Goal: Information Seeking & Learning: Learn about a topic

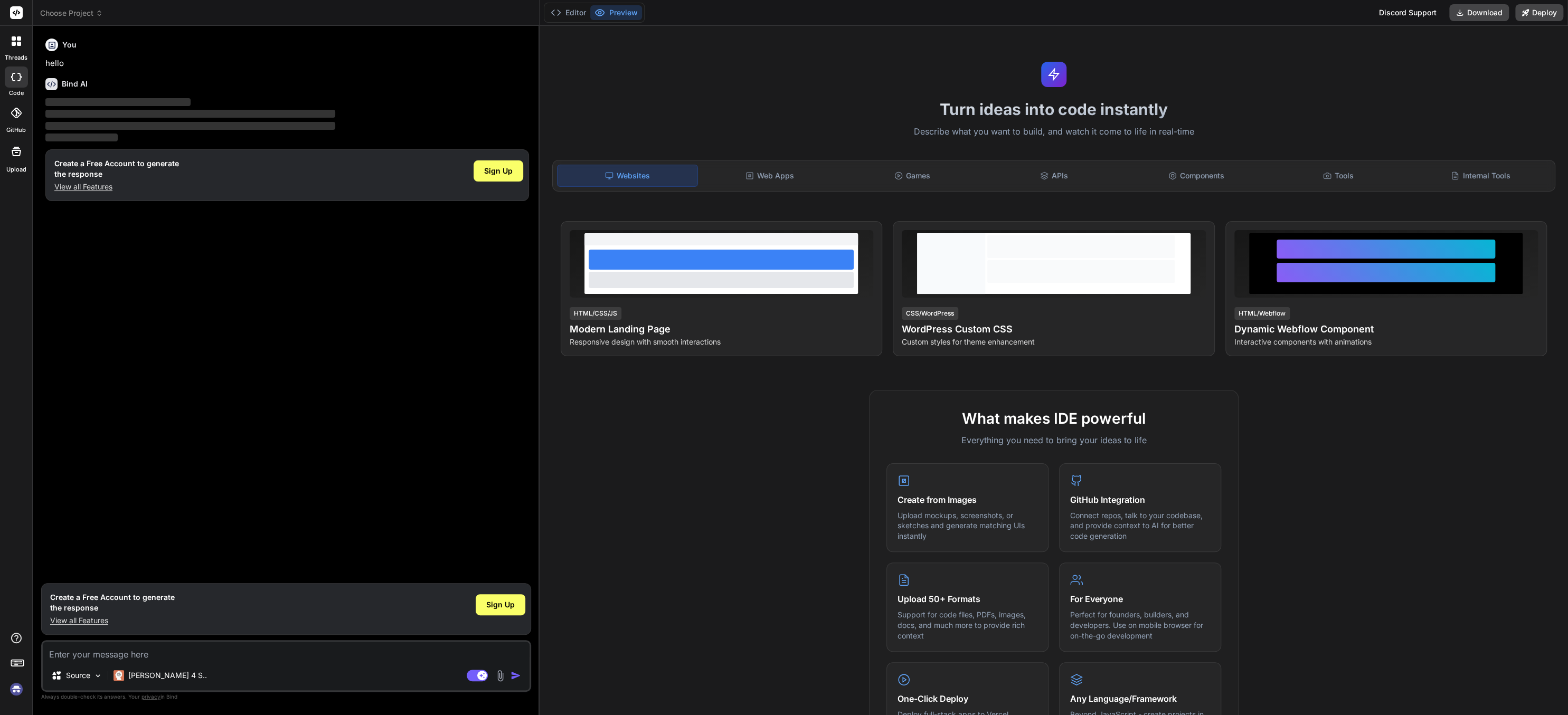
click at [7, 692] on div at bounding box center [16, 665] width 32 height 66
click at [12, 690] on img at bounding box center [16, 689] width 18 height 18
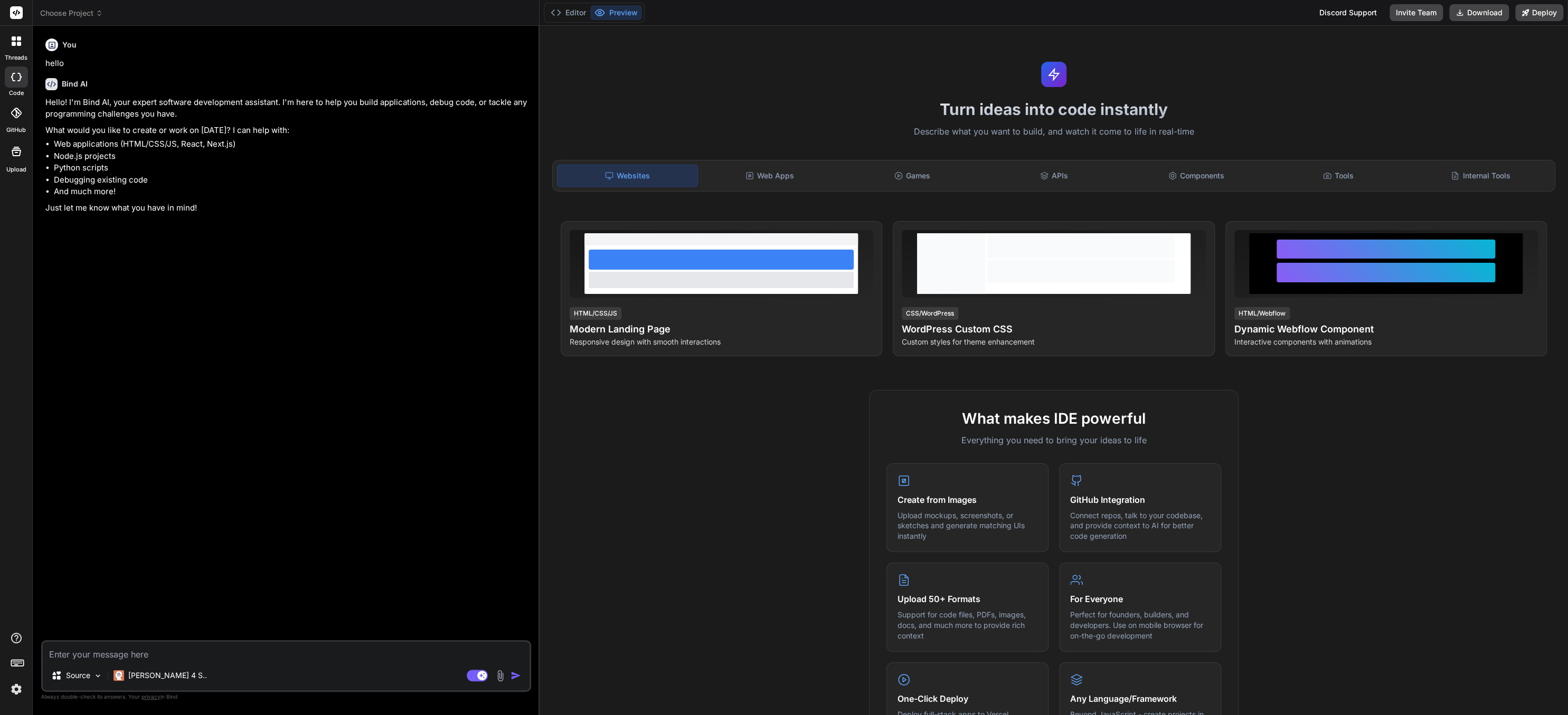
click at [19, 688] on img at bounding box center [16, 689] width 18 height 18
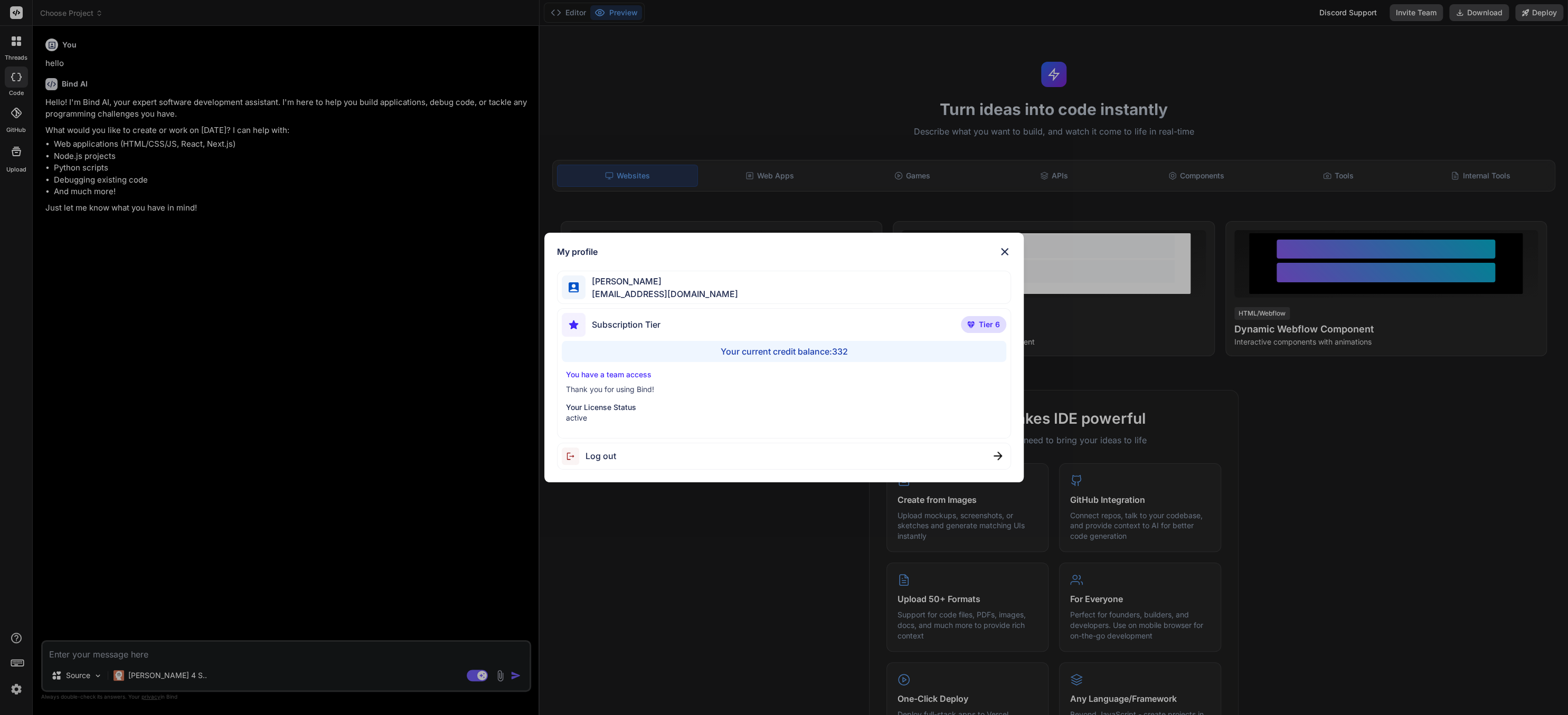
click at [19, 688] on div "My profile [PERSON_NAME] [EMAIL_ADDRESS][DOMAIN_NAME] Subscription Tier Tier 6 …" at bounding box center [784, 357] width 1568 height 715
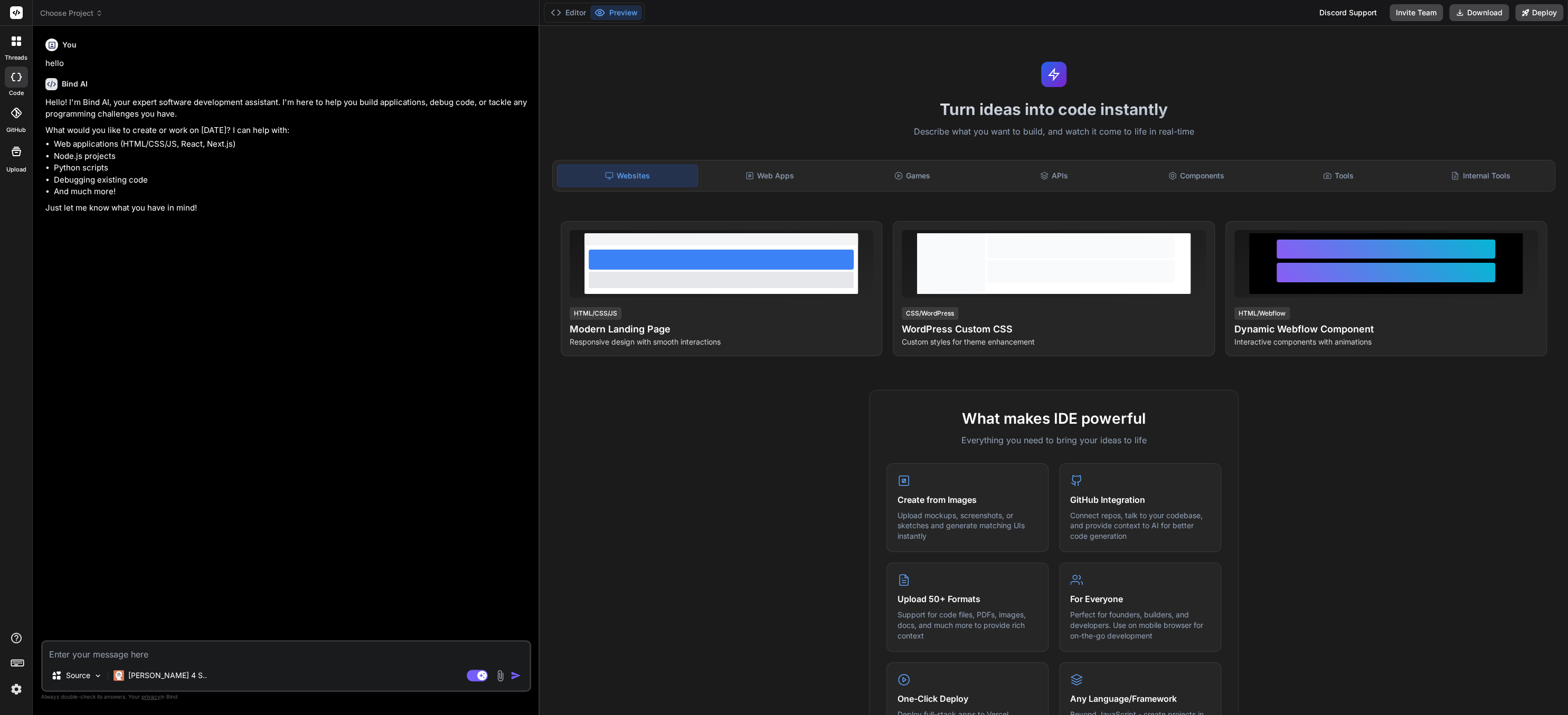
click at [14, 45] on icon at bounding box center [13, 43] width 4 height 4
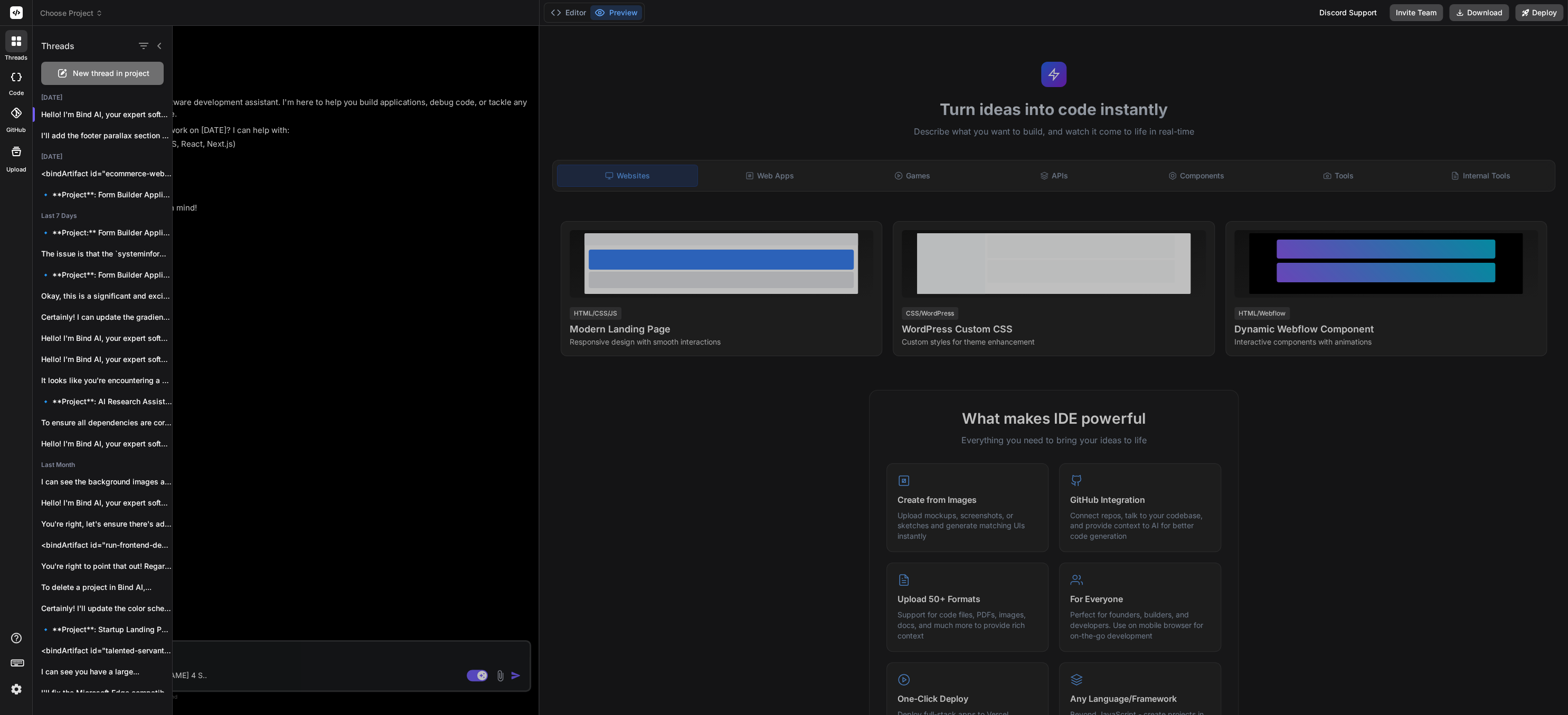
click at [14, 44] on icon at bounding box center [13, 43] width 4 height 4
click at [7, 43] on div at bounding box center [16, 41] width 22 height 22
click at [305, 256] on div at bounding box center [870, 370] width 1395 height 689
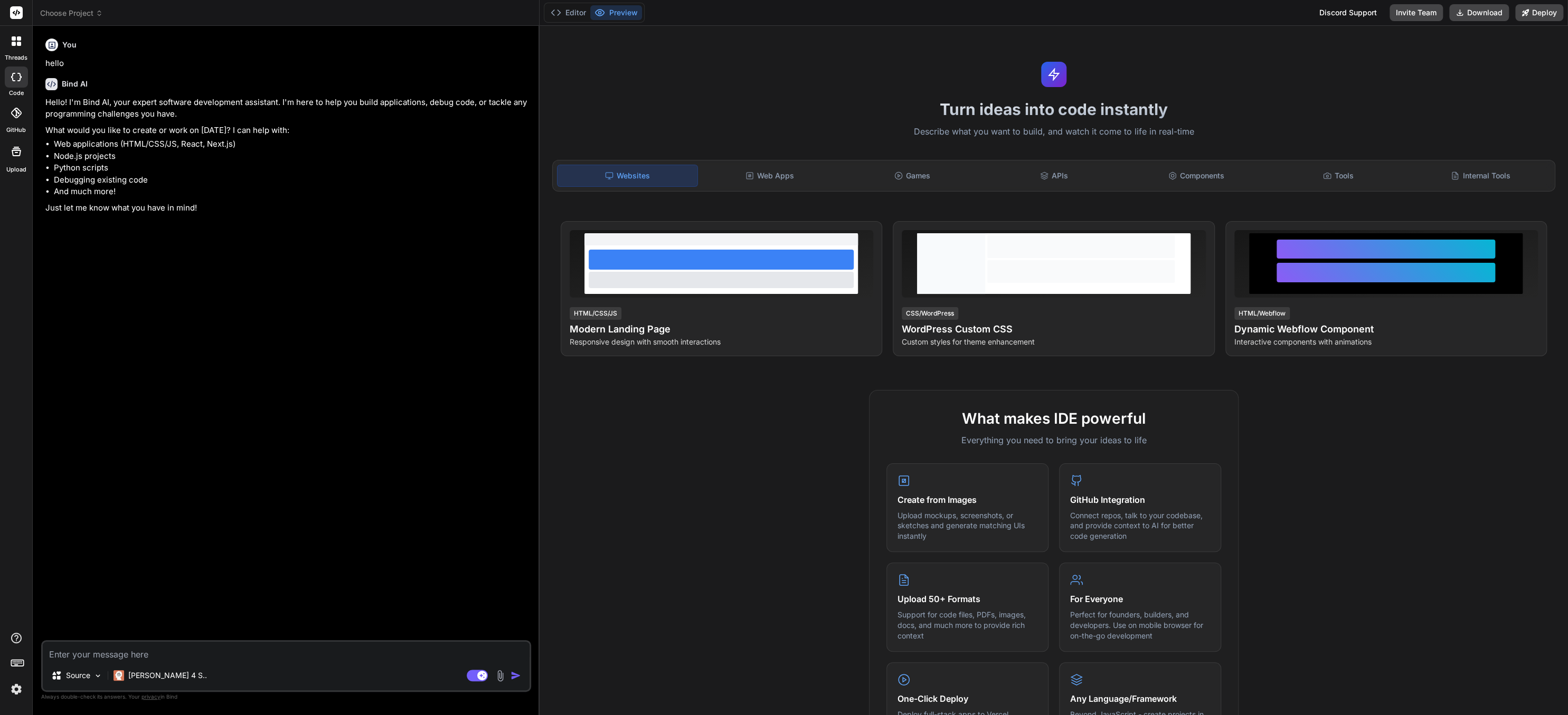
click at [563, 467] on div "What makes IDE powerful Everything you need to bring your ideas to life Create …" at bounding box center [1053, 695] width 1015 height 610
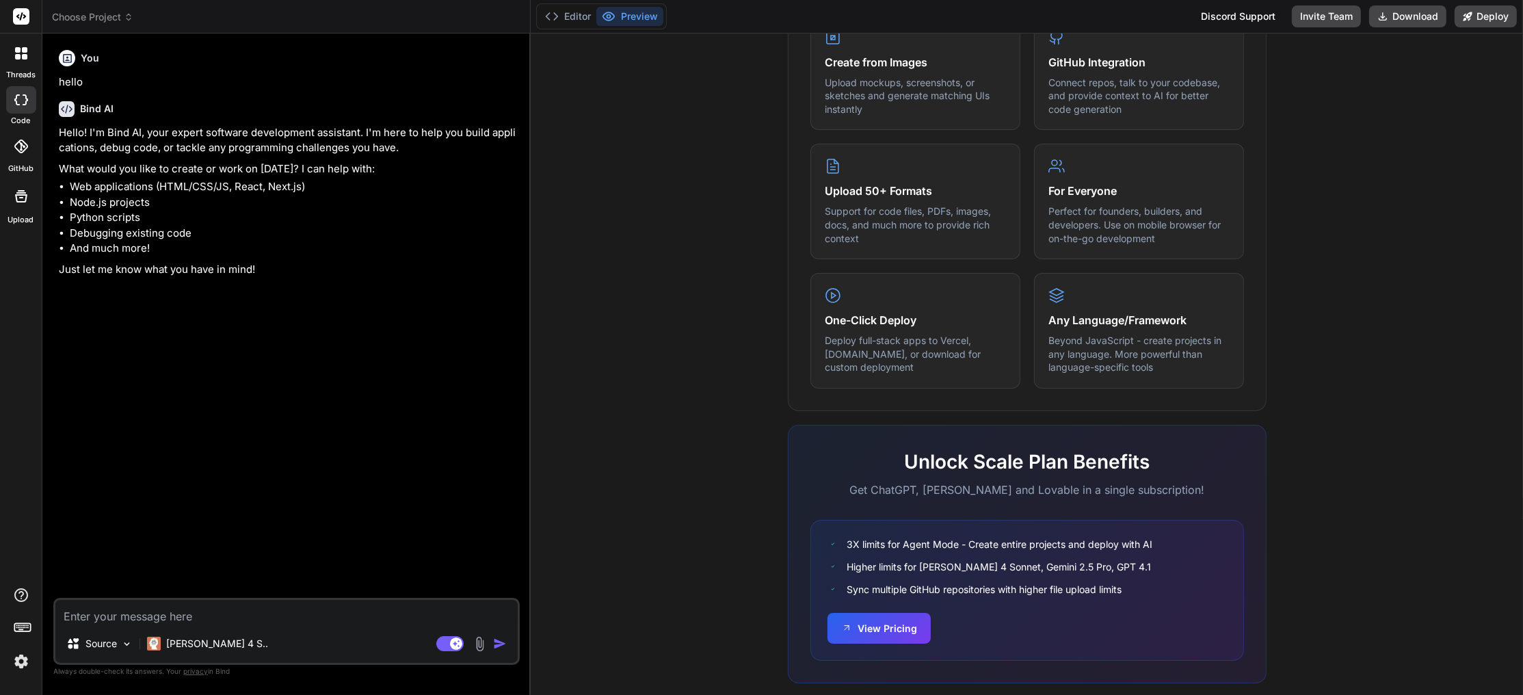
scroll to position [612, 0]
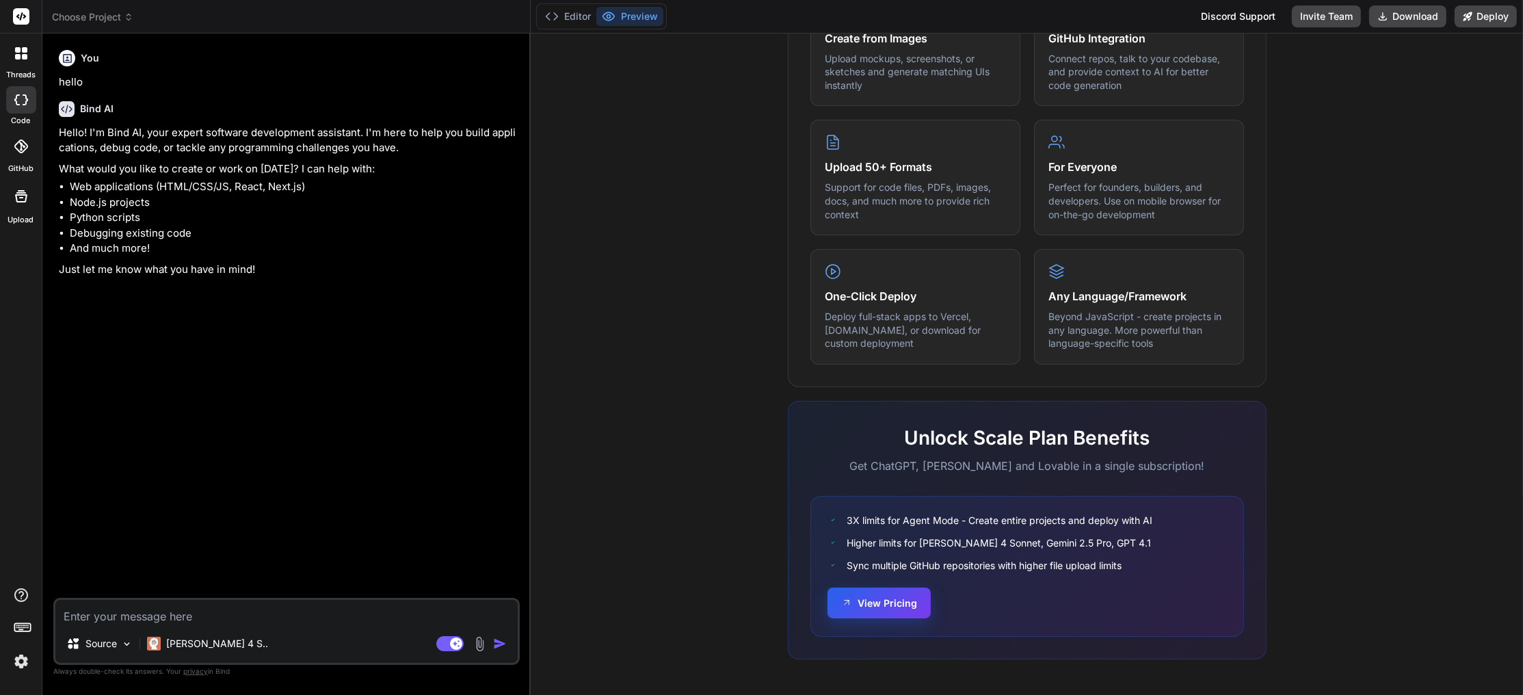
click at [869, 599] on button "View Pricing" at bounding box center [879, 603] width 103 height 31
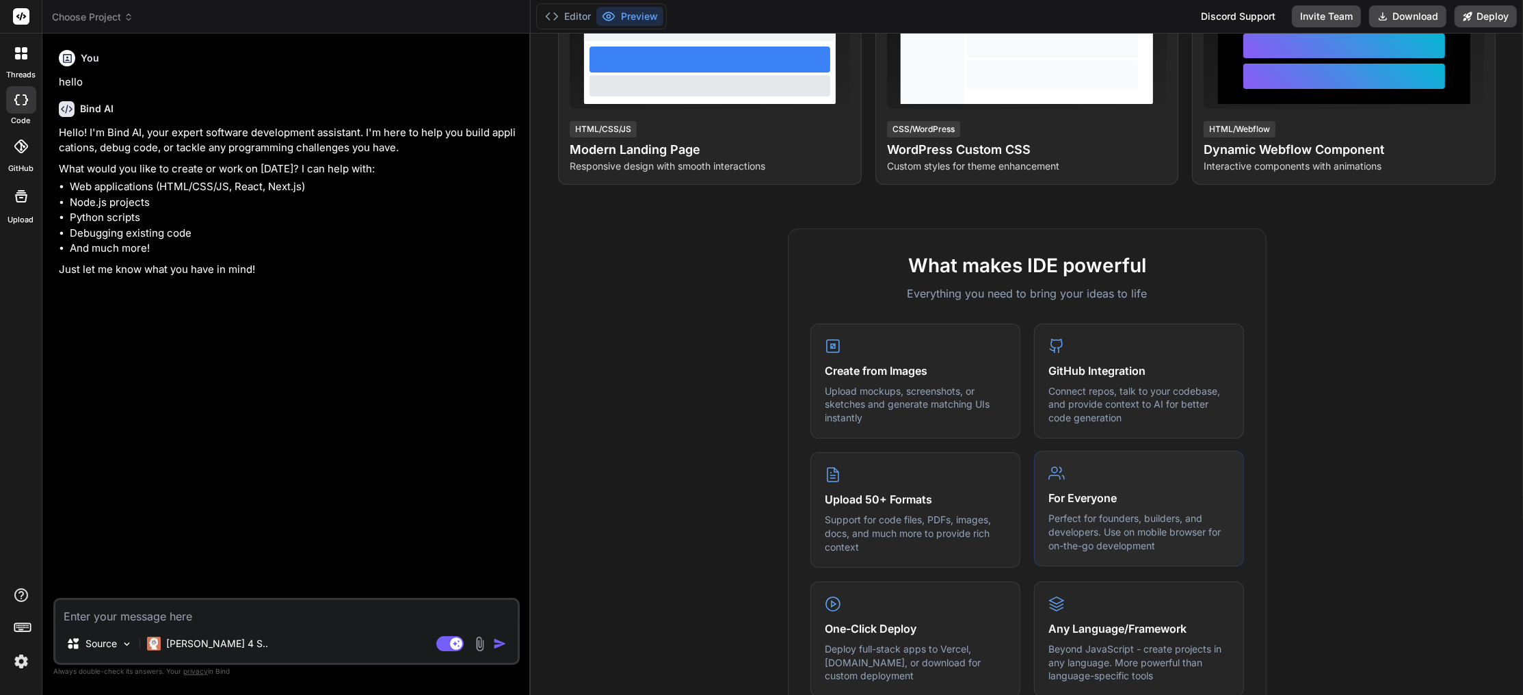
scroll to position [218, 0]
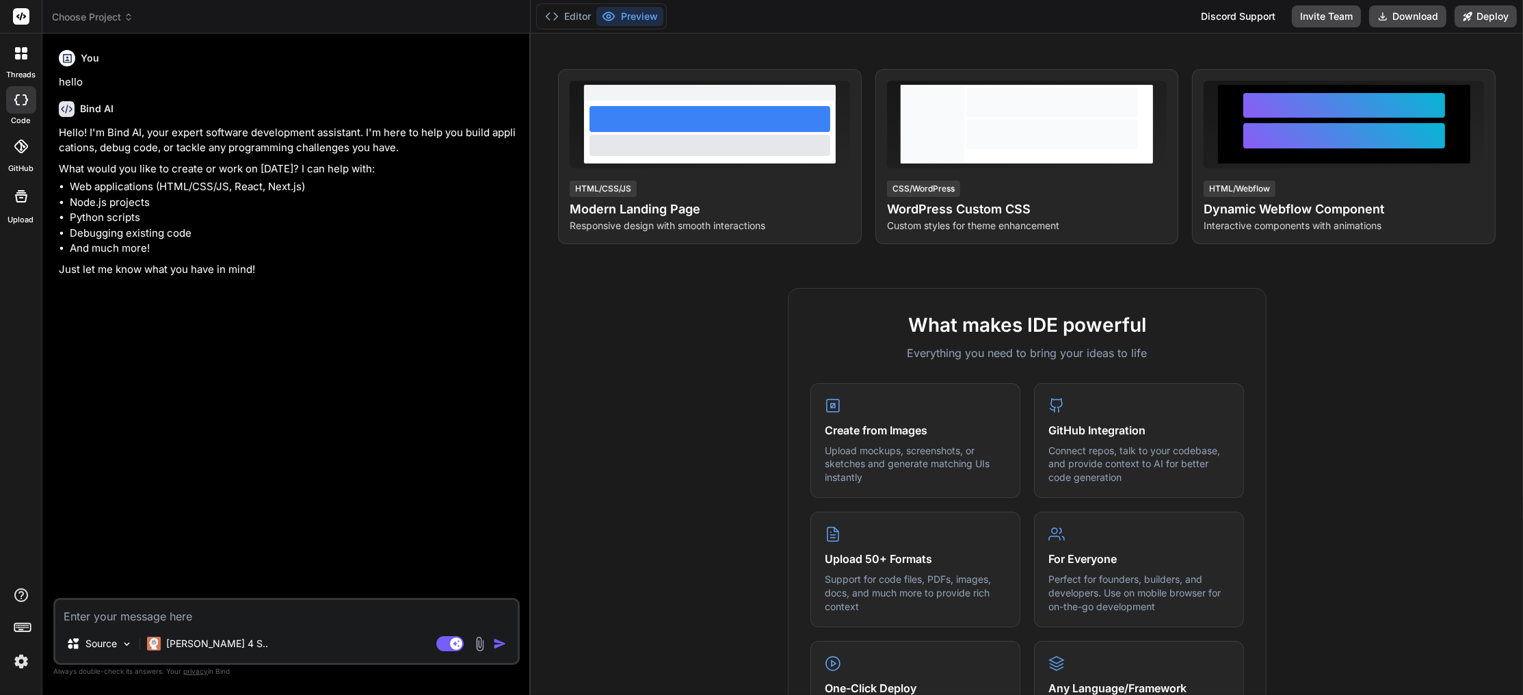
click at [1359, 332] on div "What makes IDE powerful Everything you need to bring your ideas to life Create …" at bounding box center [1027, 683] width 976 height 791
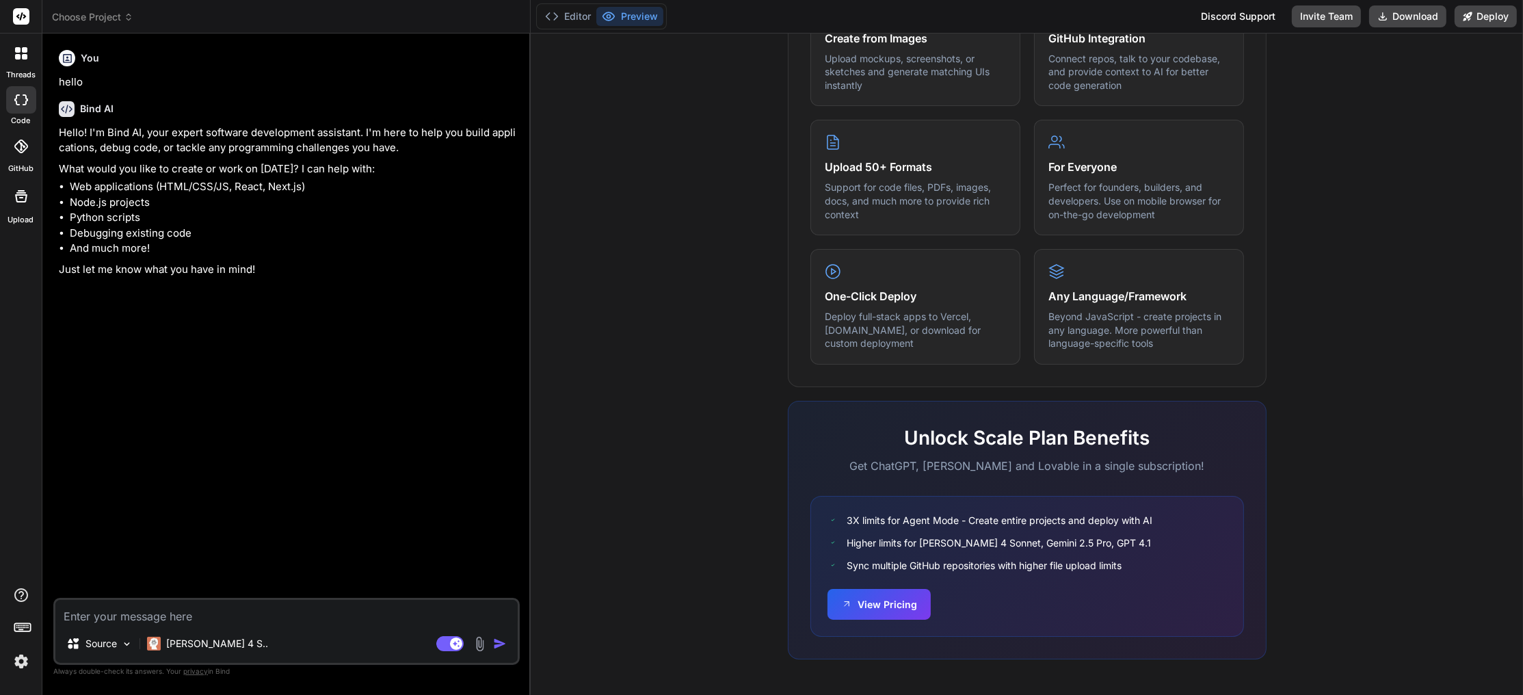
scroll to position [0, 0]
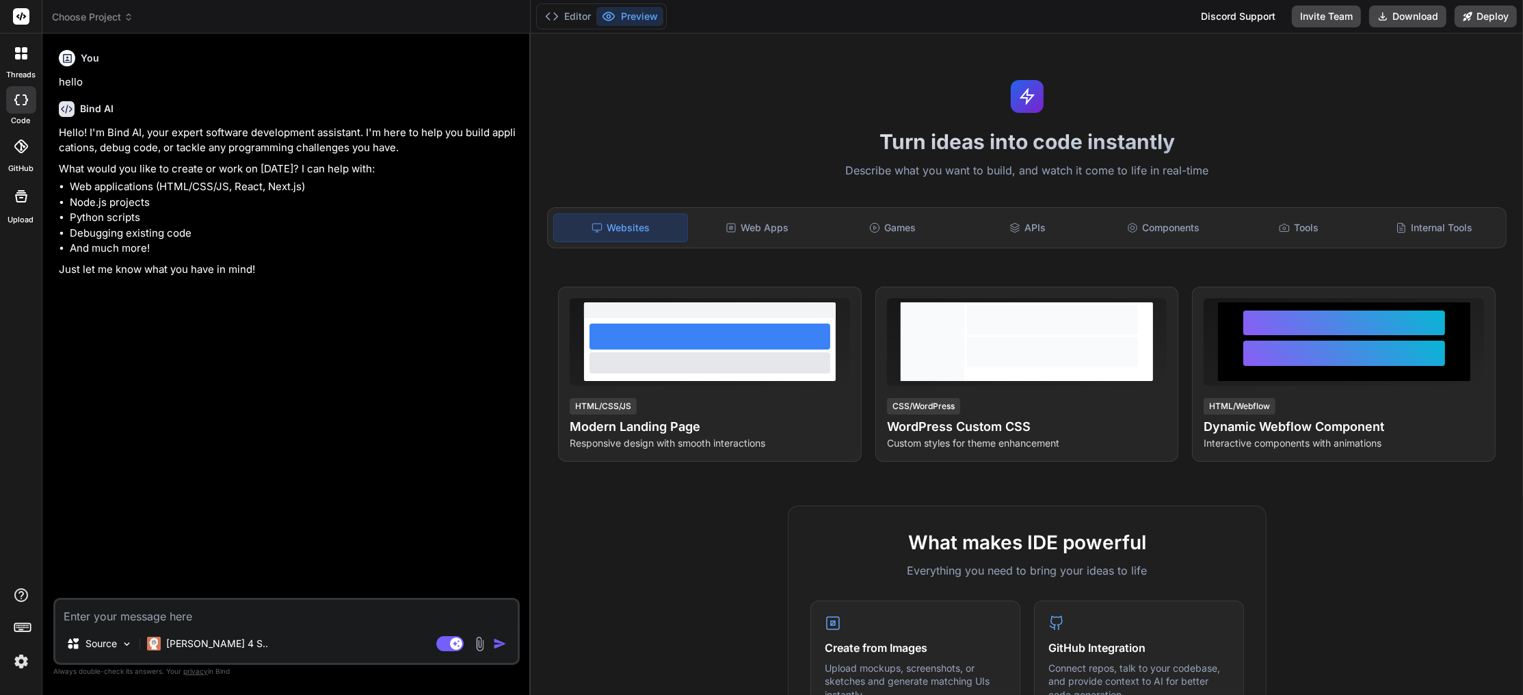
click at [127, 19] on icon at bounding box center [129, 17] width 10 height 10
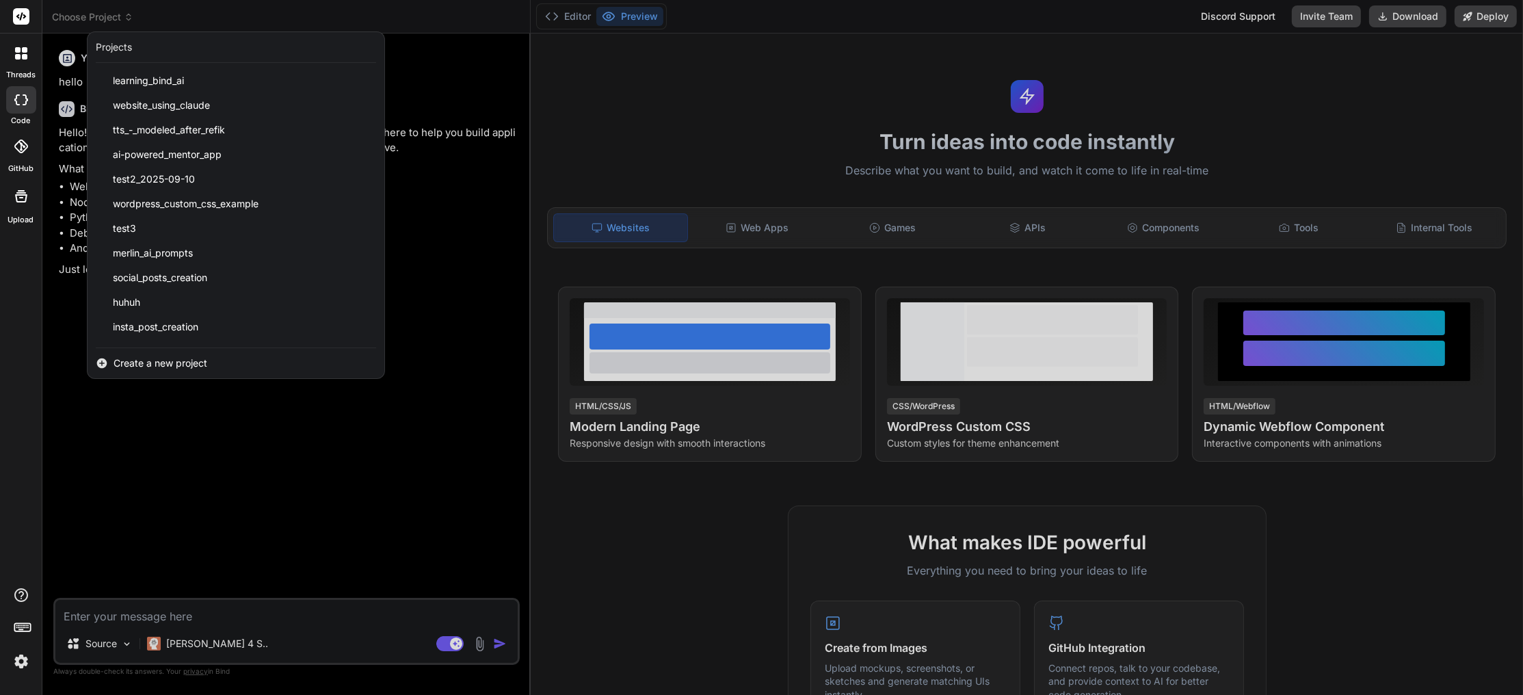
scroll to position [96, 0]
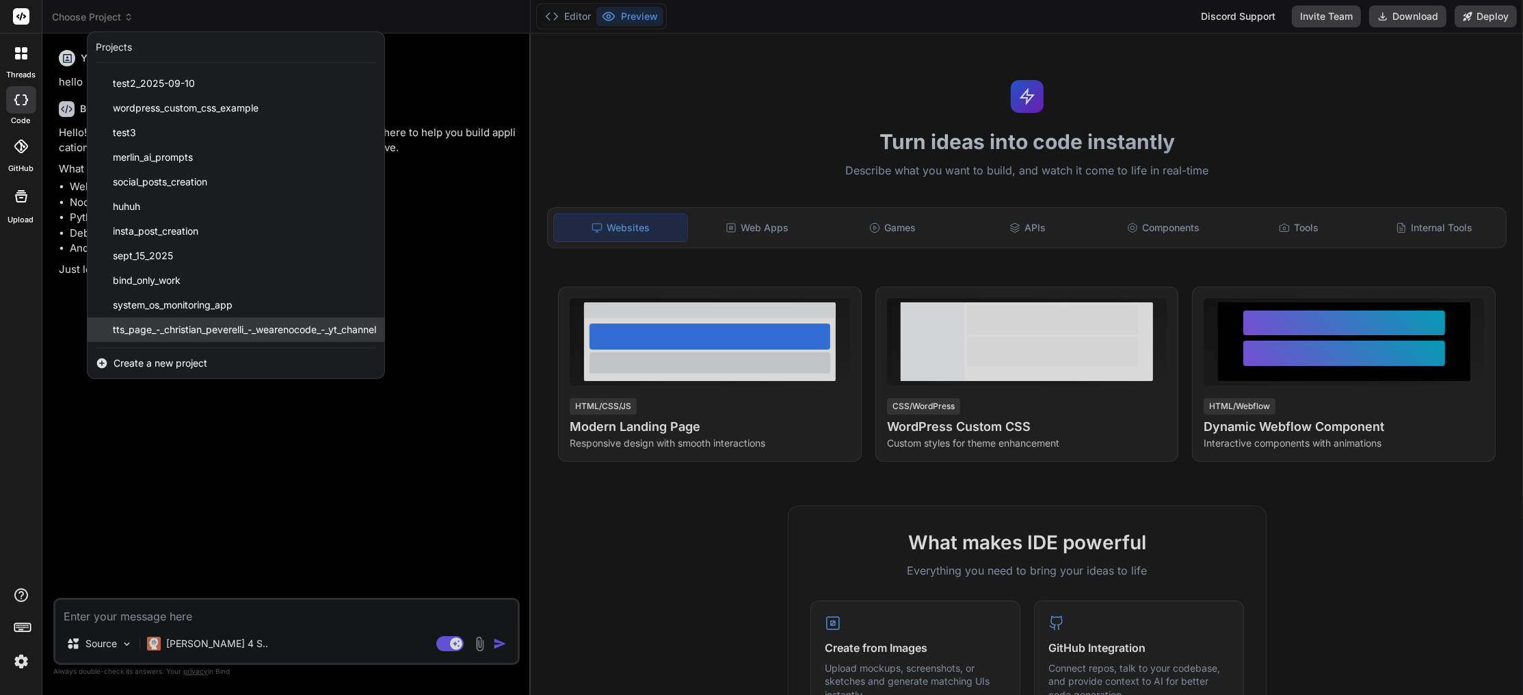
click at [167, 324] on span "tts_page_-_christian_peverelli_-_wearenocode_-_yt_channel" at bounding box center [244, 330] width 263 height 14
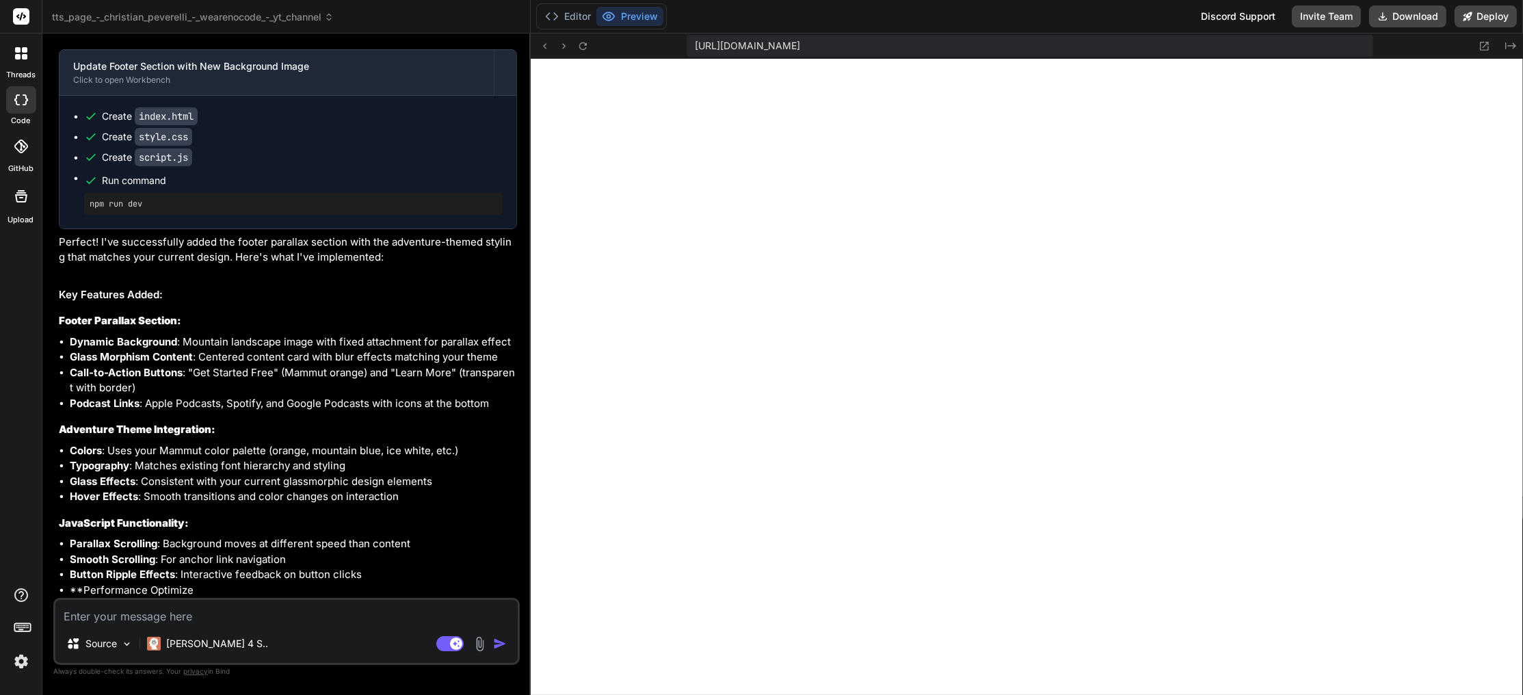
scroll to position [486, 0]
type textarea "x"
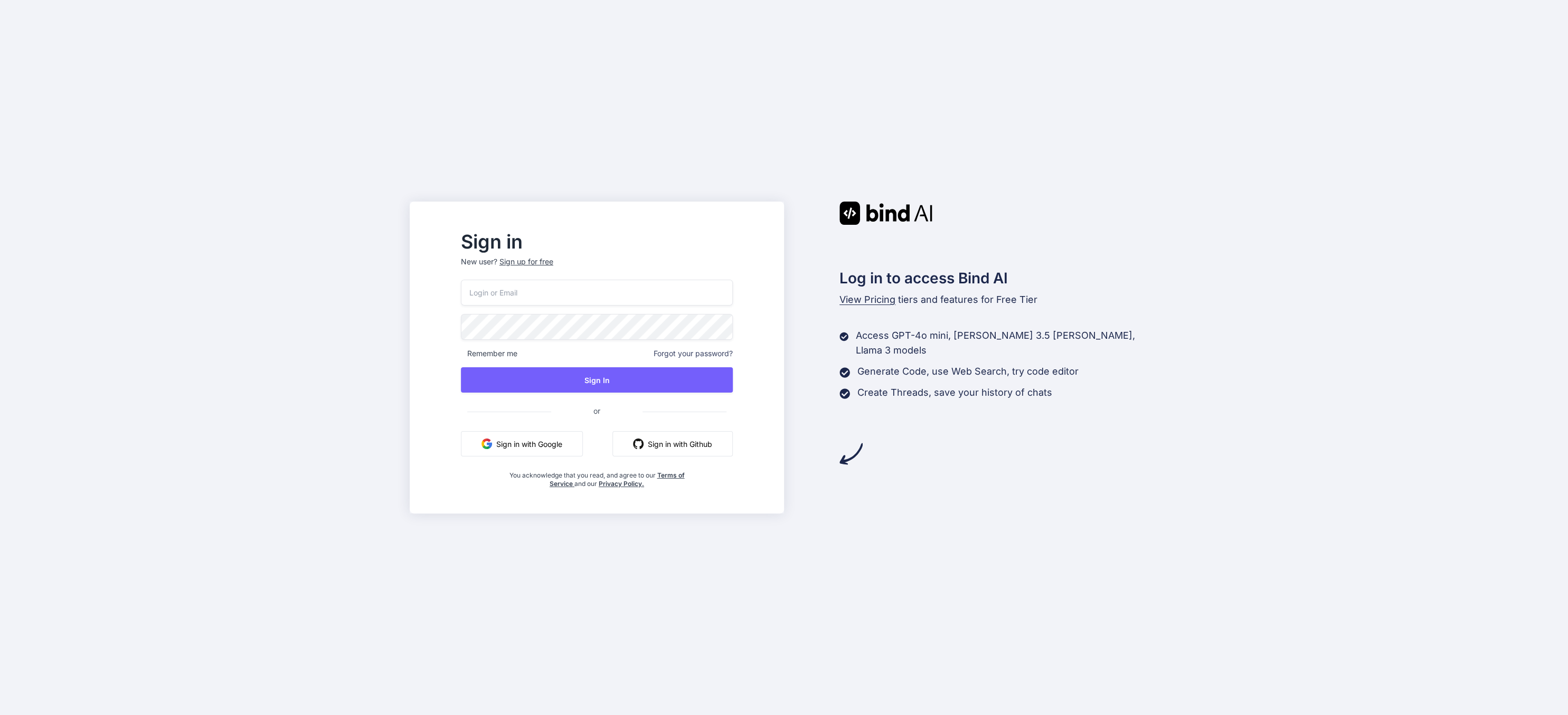
click at [529, 448] on button "Sign in with Google" at bounding box center [522, 444] width 122 height 25
click at [569, 444] on button "Sign in with Google" at bounding box center [522, 444] width 122 height 25
